Goal: Transaction & Acquisition: Purchase product/service

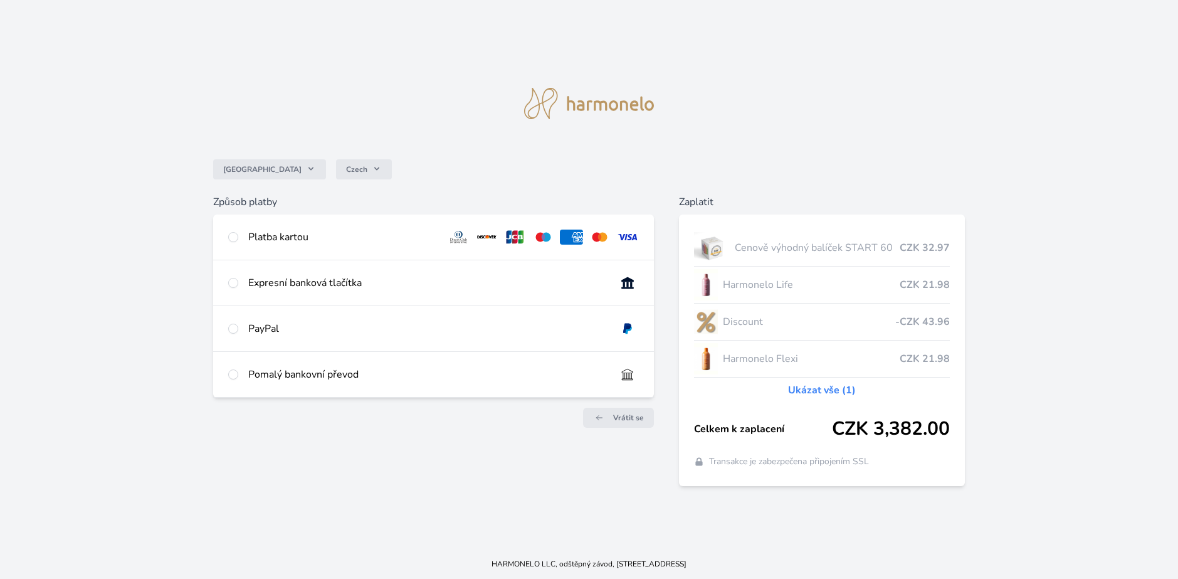
click at [299, 242] on div "Platba kartou" at bounding box center [342, 236] width 189 height 15
radio input "true"
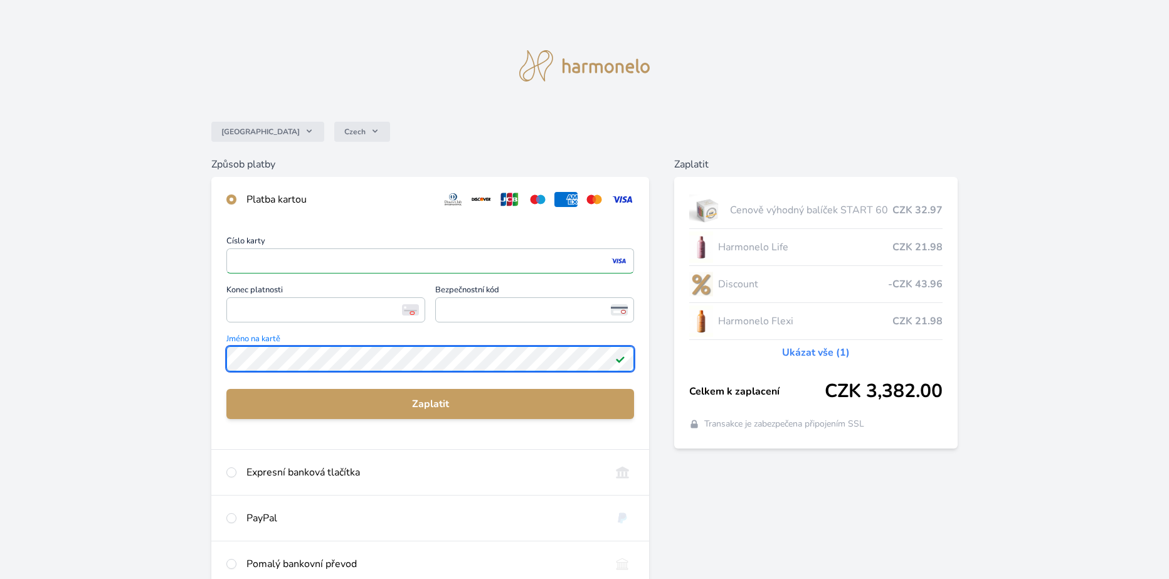
click at [180, 354] on div "Česko Czech Způsob platby Platba kartou Číslo karty <p>Your browser does not su…" at bounding box center [584, 326] width 1169 height 652
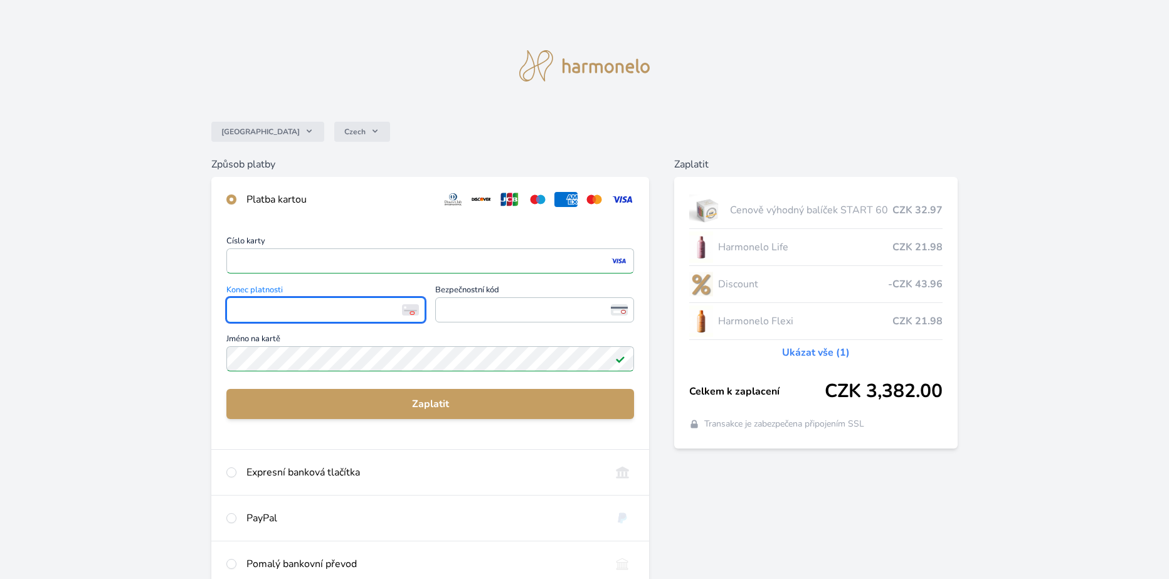
click at [845, 351] on link "Ukázat vše (1)" at bounding box center [816, 352] width 68 height 15
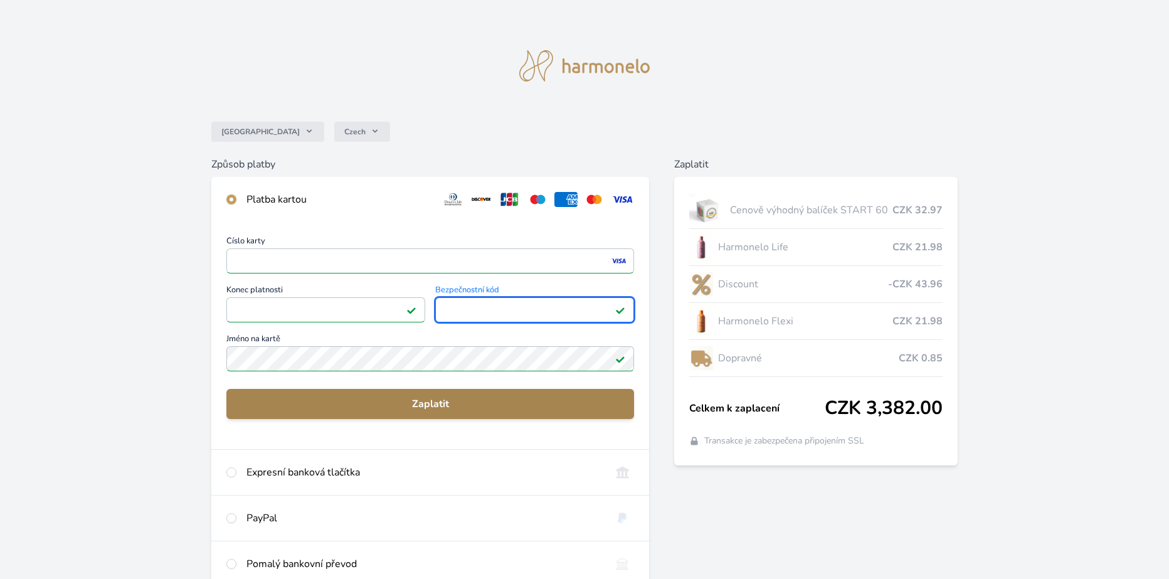
click at [434, 403] on span "Zaplatit" at bounding box center [429, 403] width 387 height 15
